Goal: Use online tool/utility: Use online tool/utility

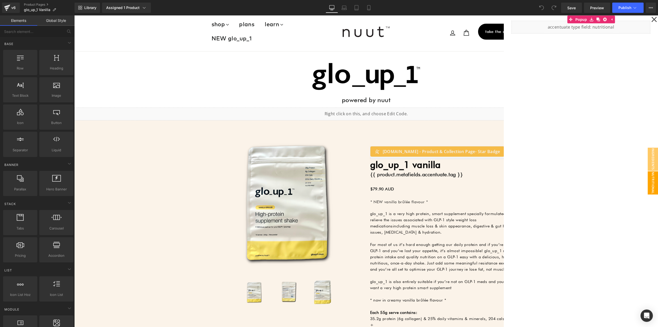
scroll to position [77, 0]
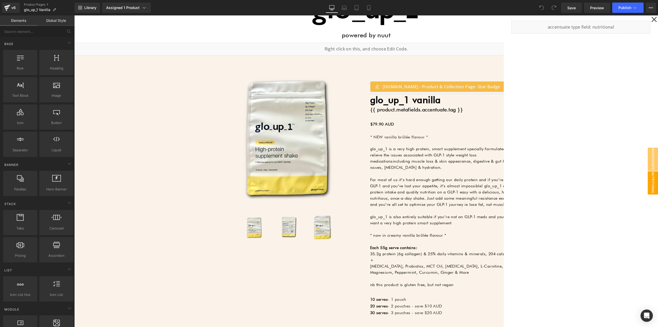
click at [653, 179] on span "nutritional" at bounding box center [653, 182] width 10 height 23
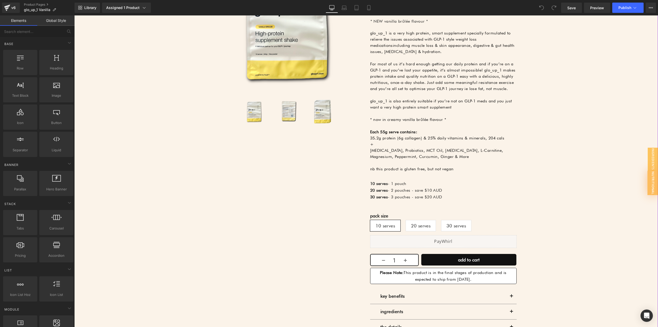
scroll to position [206, 0]
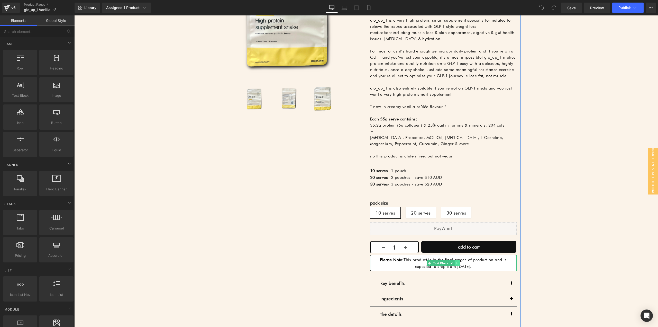
click at [456, 262] on icon at bounding box center [457, 262] width 3 height 3
click at [453, 263] on icon at bounding box center [454, 262] width 3 height 3
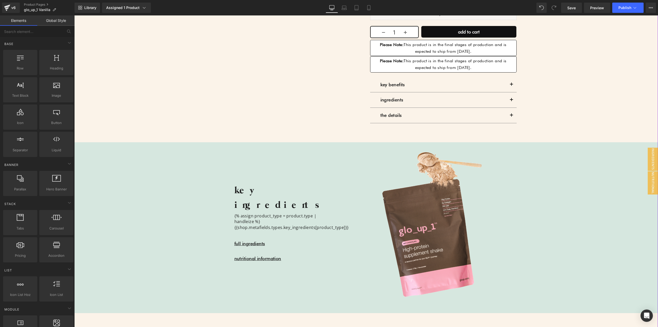
scroll to position [338, 0]
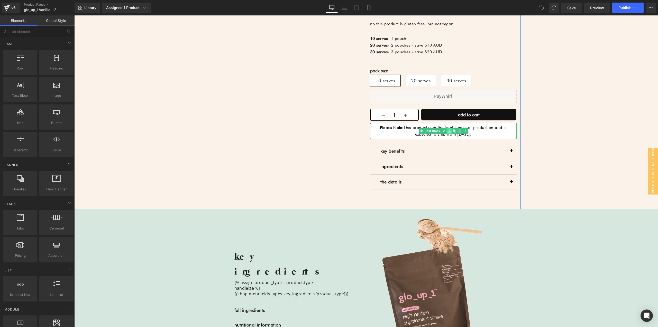
click at [448, 131] on icon at bounding box center [449, 130] width 3 height 3
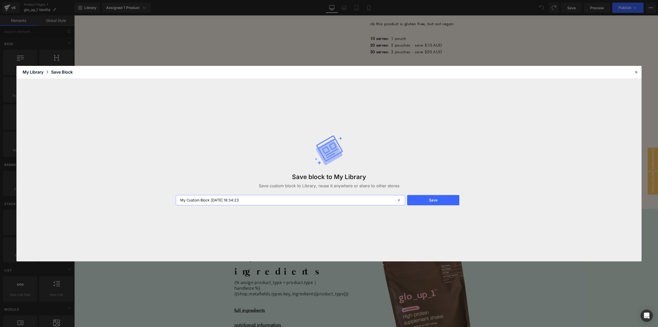
click at [305, 202] on input "My Custom Block [DATE] 18:34:23" at bounding box center [290, 200] width 229 height 10
type input "Pop-Up Under Purchase Button"
click at [419, 199] on button "Save" at bounding box center [433, 200] width 52 height 10
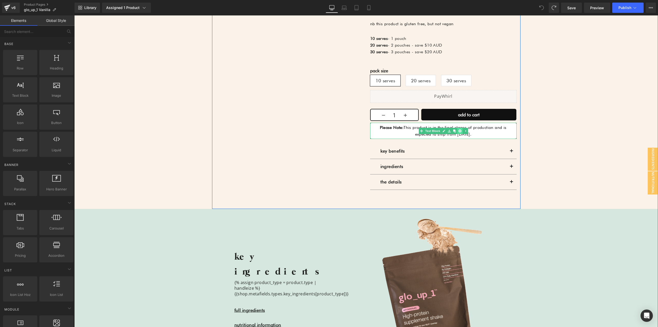
click at [458, 130] on icon at bounding box center [459, 130] width 3 height 3
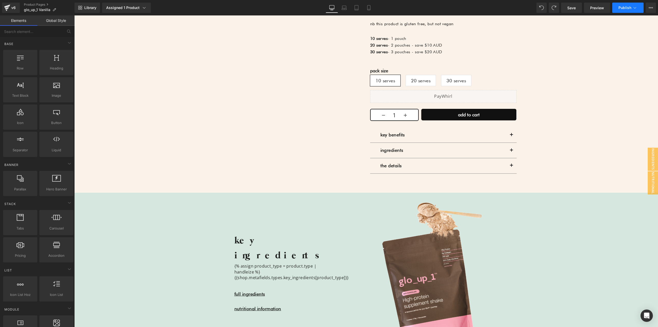
click at [622, 9] on span "Publish" at bounding box center [624, 8] width 13 height 4
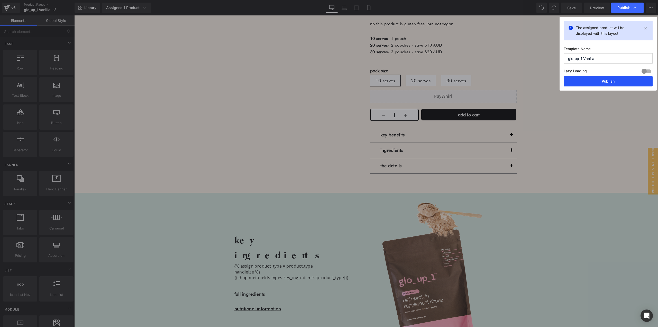
drag, startPoint x: 597, startPoint y: 84, endPoint x: 522, endPoint y: 68, distance: 76.8
click at [597, 84] on button "Publish" at bounding box center [608, 81] width 89 height 10
